Goal: Navigation & Orientation: Find specific page/section

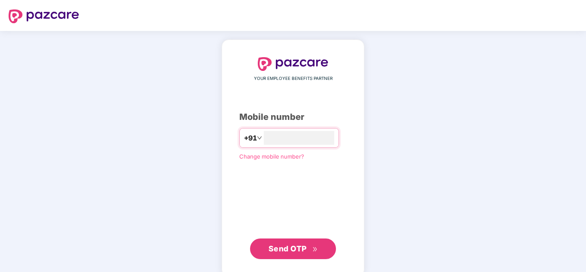
type input "**********"
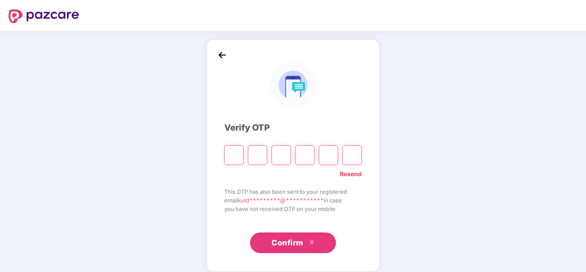
type input "*"
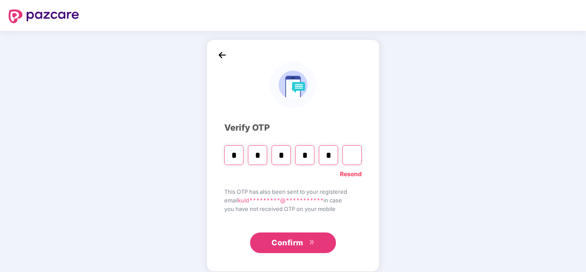
type input "*"
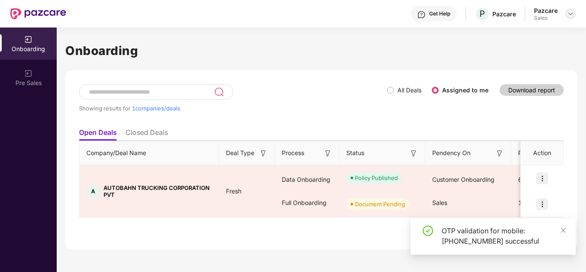
click at [575, 13] on div at bounding box center [571, 14] width 10 height 10
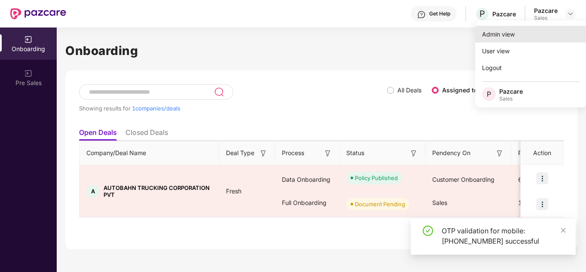
click at [534, 31] on div "Admin view" at bounding box center [531, 34] width 112 height 17
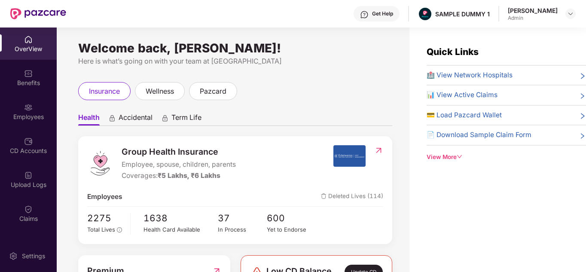
click at [444, 159] on div "View More" at bounding box center [506, 157] width 159 height 9
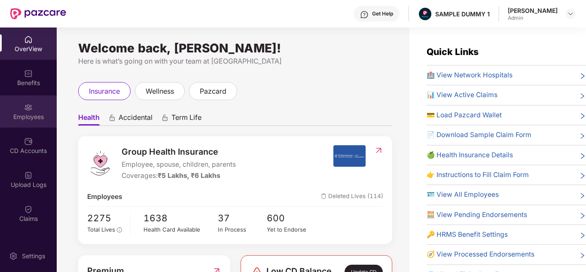
click at [43, 110] on div "Employees" at bounding box center [28, 111] width 57 height 32
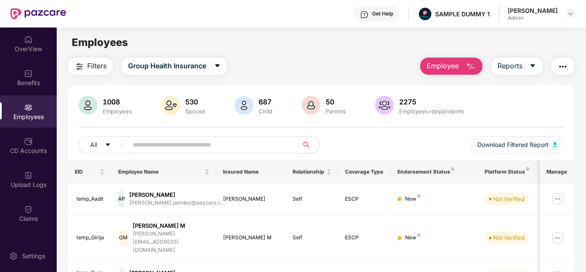
click at [466, 67] on img "button" at bounding box center [471, 66] width 10 height 10
click at [410, 62] on div "Filters Group Health Insurance Employee Reports" at bounding box center [321, 66] width 507 height 17
click at [517, 73] on button "Reports" at bounding box center [517, 66] width 52 height 17
click at [558, 64] on button "button" at bounding box center [562, 66] width 23 height 17
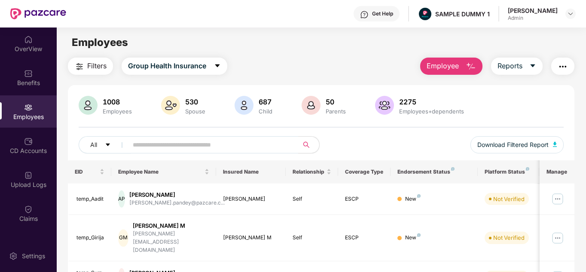
click at [107, 69] on button "Filters" at bounding box center [90, 66] width 45 height 17
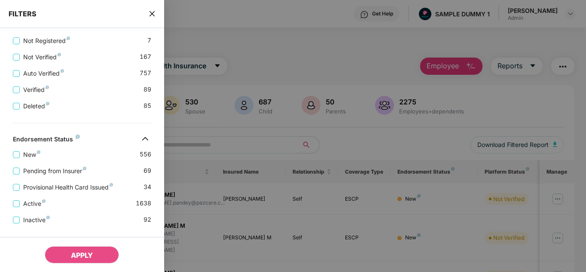
scroll to position [305, 0]
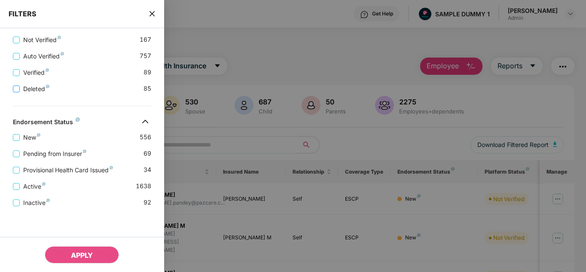
click at [30, 87] on span "Deleted" at bounding box center [36, 88] width 33 height 9
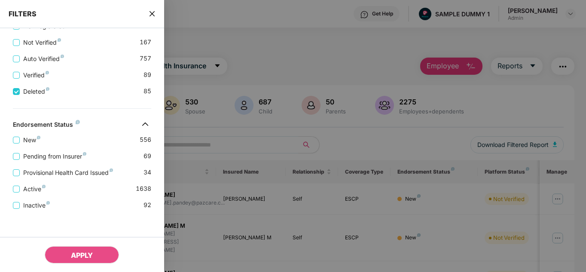
scroll to position [320, 0]
click at [153, 15] on icon "close" at bounding box center [152, 13] width 7 height 7
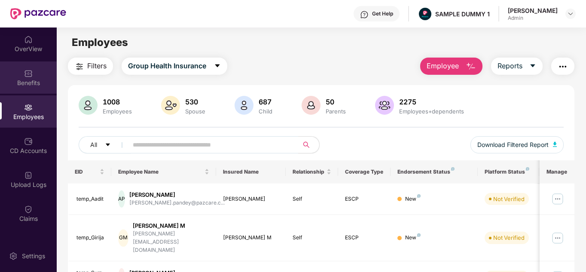
click at [29, 75] on img at bounding box center [28, 73] width 9 height 9
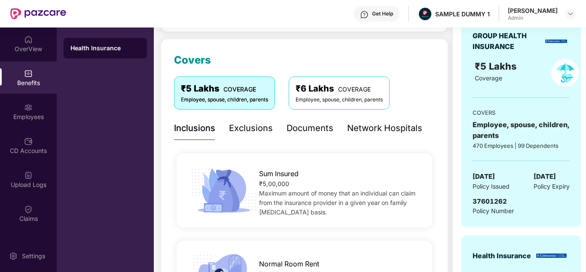
scroll to position [118, 0]
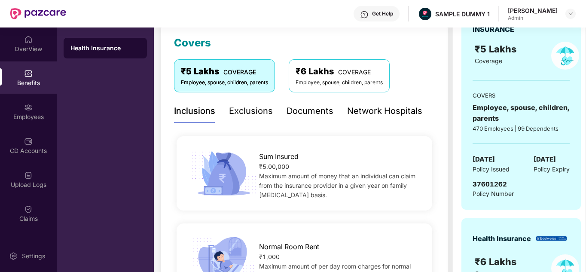
click at [321, 108] on div "Documents" at bounding box center [310, 110] width 47 height 13
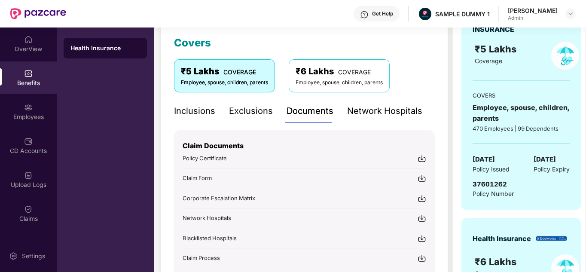
scroll to position [170, 0]
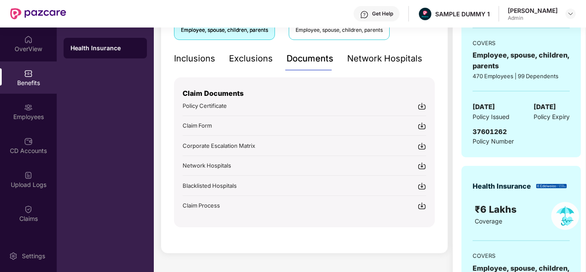
click at [380, 17] on div "Get Help" at bounding box center [377, 13] width 46 height 15
click at [267, 102] on div "Policy Certificate" at bounding box center [305, 105] width 244 height 9
click at [36, 153] on div "CD Accounts" at bounding box center [28, 151] width 57 height 9
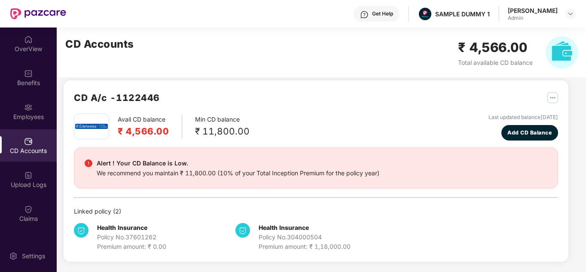
click at [558, 96] on div "CD A/c - 1122446 Avail CD balance ₹ 4,566.00 Min CD balance ₹ 11,800.00 Last up…" at bounding box center [316, 170] width 505 height 181
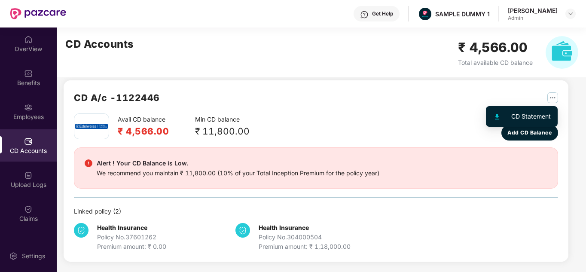
click at [551, 97] on img "button" at bounding box center [552, 97] width 11 height 11
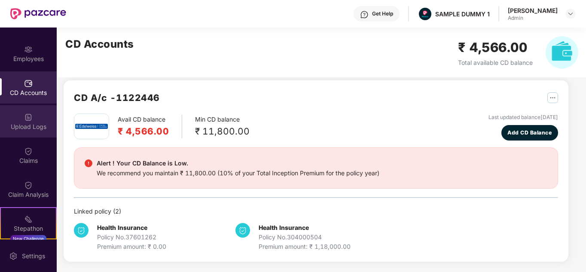
scroll to position [58, 0]
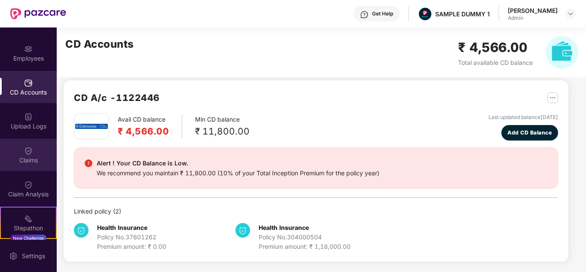
click at [31, 147] on img at bounding box center [28, 151] width 9 height 9
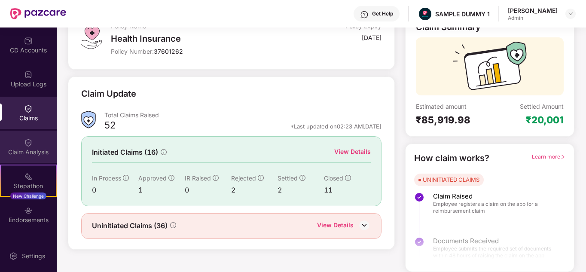
scroll to position [103, 0]
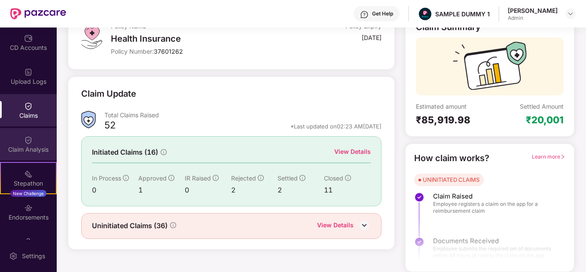
click at [33, 140] on div "Claim Analysis" at bounding box center [28, 144] width 57 height 32
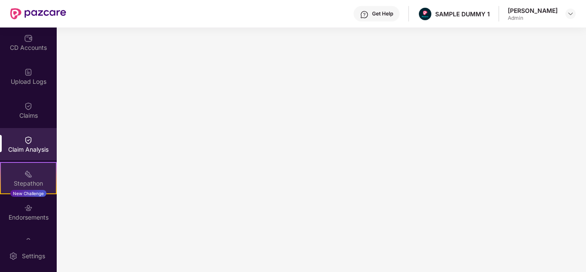
click at [33, 175] on div "Stepathon New Challenge" at bounding box center [28, 178] width 57 height 32
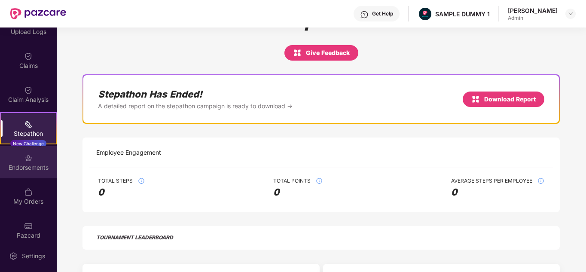
scroll to position [161, 0]
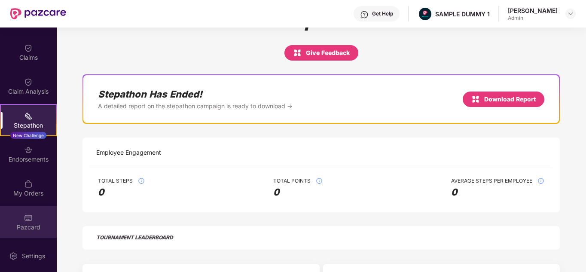
click at [31, 208] on div "Pazcard" at bounding box center [28, 222] width 57 height 32
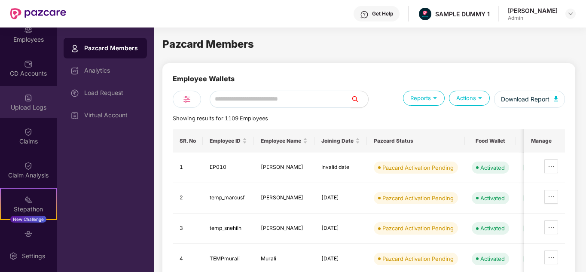
scroll to position [0, 0]
